Goal: Find specific page/section: Find specific page/section

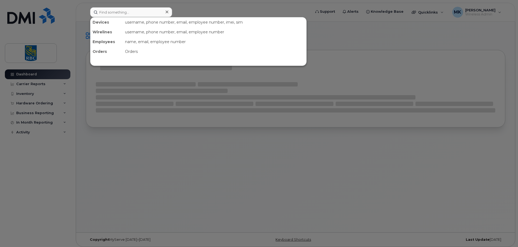
click at [140, 12] on input at bounding box center [131, 12] width 82 height 10
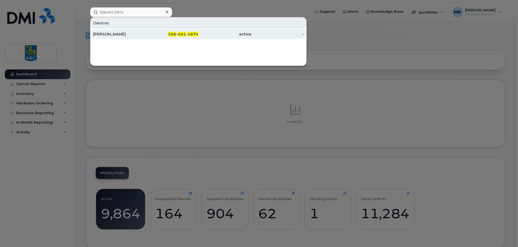
type input "3064911874"
drag, startPoint x: 144, startPoint y: 34, endPoint x: 151, endPoint y: 34, distance: 6.8
click at [145, 34] on div "[PERSON_NAME]" at bounding box center [119, 33] width 53 height 5
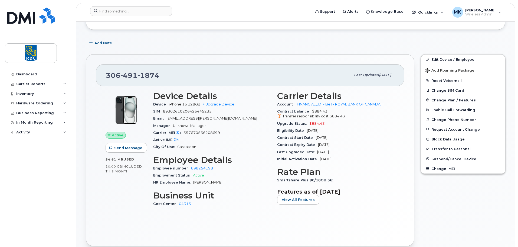
scroll to position [81, 0]
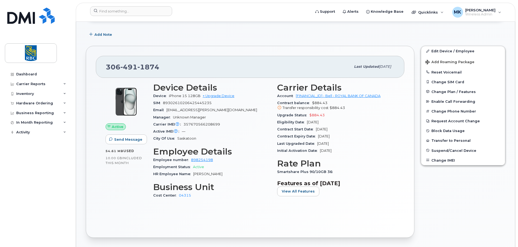
click at [224, 37] on div "Add Note" at bounding box center [296, 35] width 420 height 10
click at [298, 45] on div "306 491 1874 Last updated Aug 20, 2025 Active Send Message 54.61 MB  used 10.00…" at bounding box center [250, 142] width 335 height 198
